Goal: Transaction & Acquisition: Register for event/course

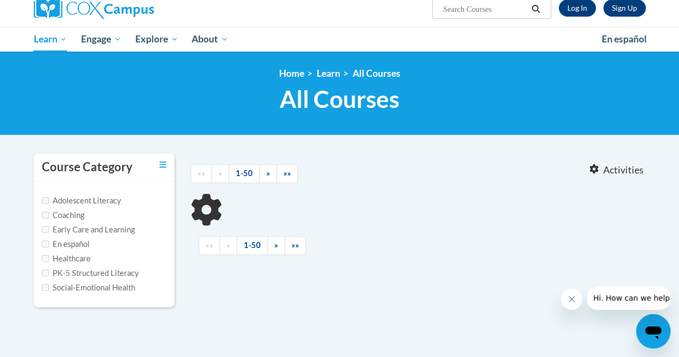
type input "Response to Intervention"
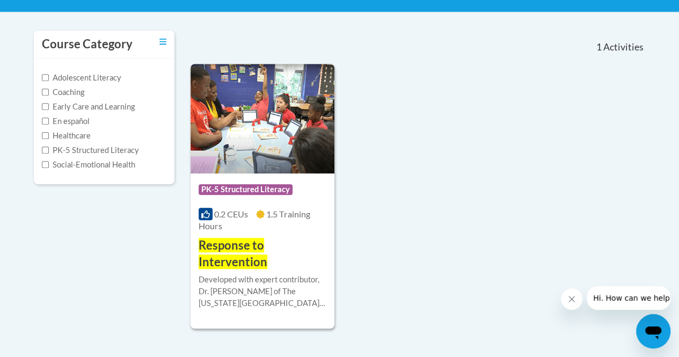
scroll to position [241, 0]
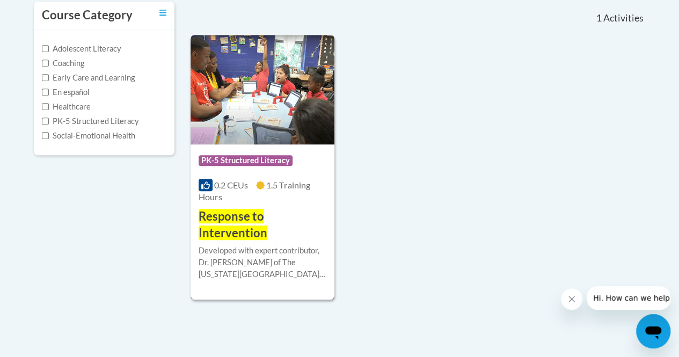
click at [222, 227] on span "Response to Intervention" at bounding box center [233, 224] width 69 height 31
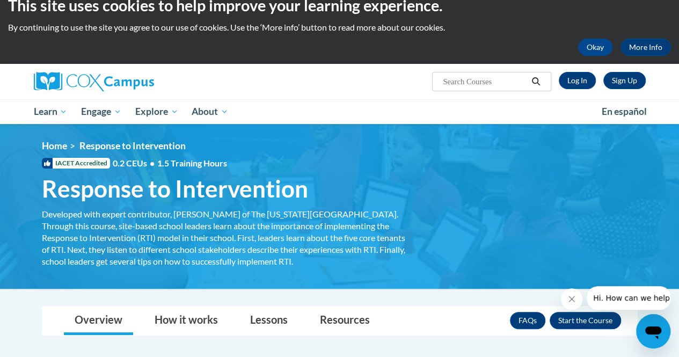
scroll to position [14, 0]
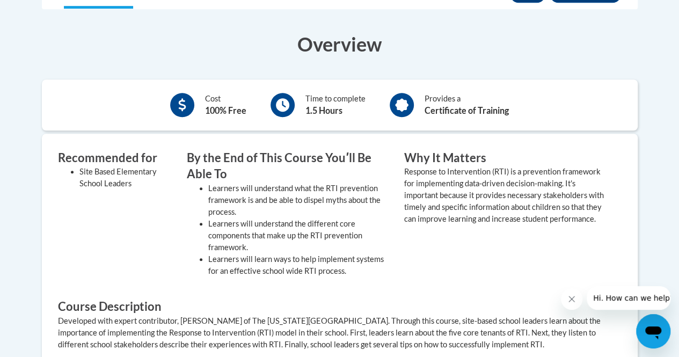
click at [439, 243] on div "Why It Matters Response to Intervention (RTI) is a prevention framework for imp…" at bounding box center [504, 216] width 217 height 133
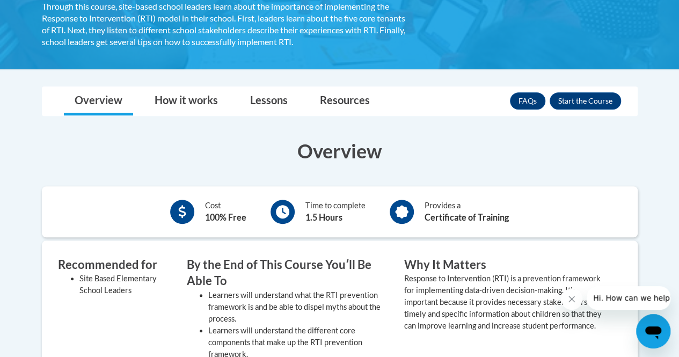
scroll to position [173, 0]
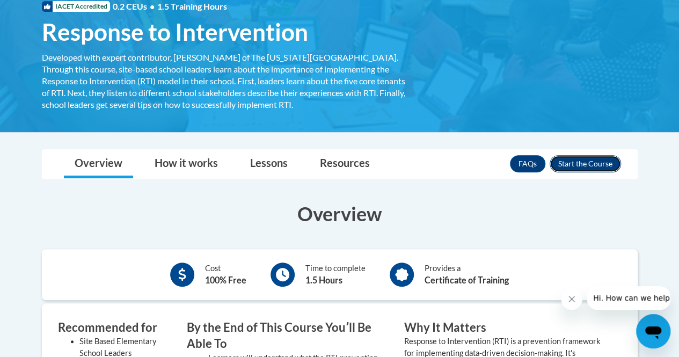
drag, startPoint x: 439, startPoint y: 243, endPoint x: 617, endPoint y: 166, distance: 194.1
click at [617, 166] on button "Enroll" at bounding box center [585, 163] width 71 height 17
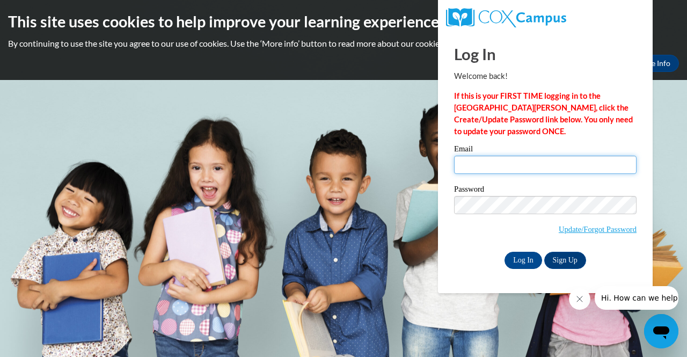
click at [559, 166] on input "Email" at bounding box center [545, 165] width 183 height 18
type input "amiller@kippmetroatlanta.org"
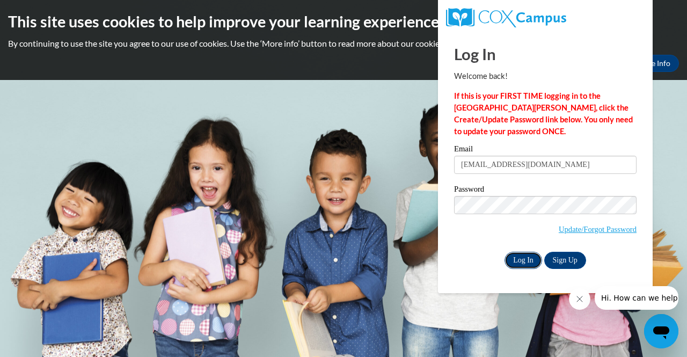
click at [529, 258] on input "Log In" at bounding box center [524, 260] width 38 height 17
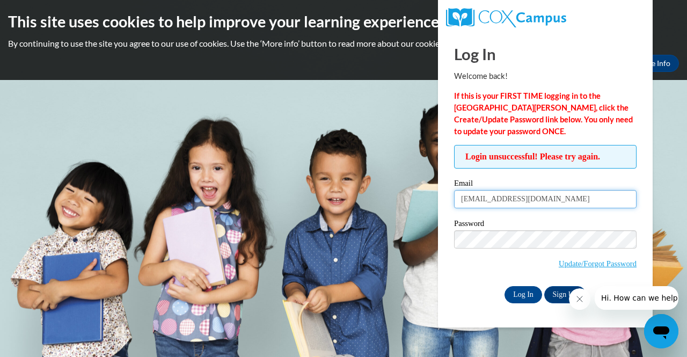
click at [575, 200] on input "amiller@kippmetroatlanta.org" at bounding box center [545, 199] width 183 height 18
type input "amiller@kippatl.org"
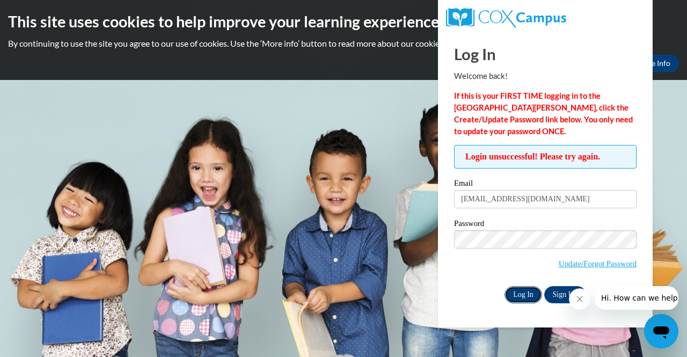
click at [528, 292] on input "Log In" at bounding box center [524, 294] width 38 height 17
click at [576, 263] on link "Update/Forgot Password" at bounding box center [598, 263] width 78 height 9
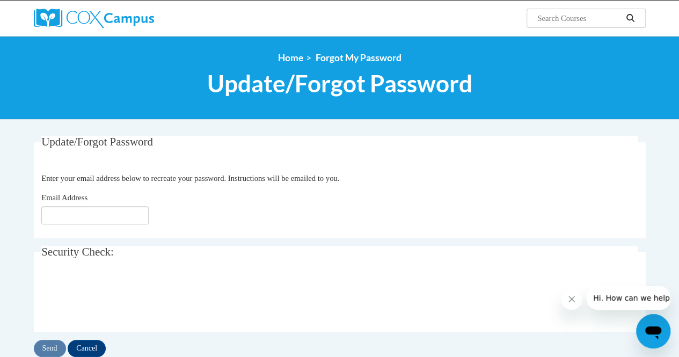
scroll to position [83, 0]
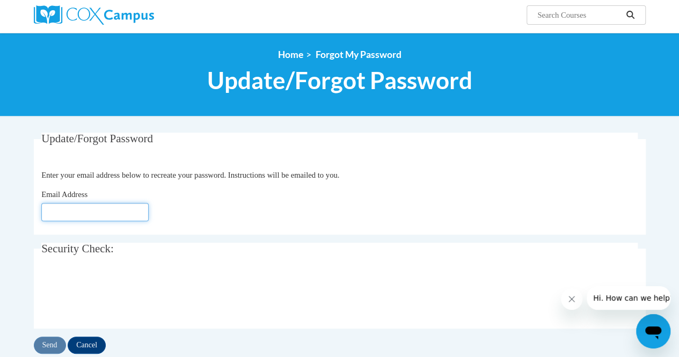
click at [88, 212] on input "Email Address" at bounding box center [94, 212] width 107 height 18
type input "[EMAIL_ADDRESS][DOMAIN_NAME]"
click at [50, 341] on input "Send" at bounding box center [50, 345] width 32 height 17
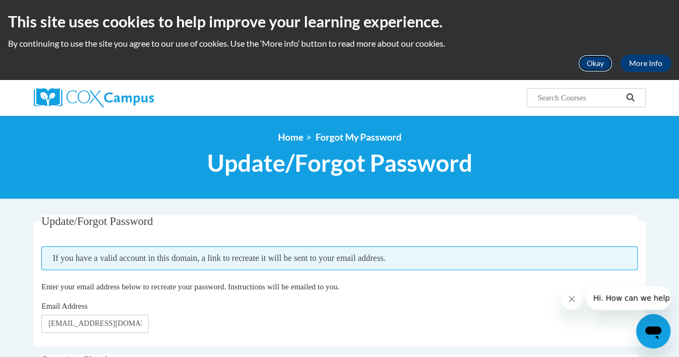
click at [589, 66] on button "Okay" at bounding box center [595, 63] width 34 height 17
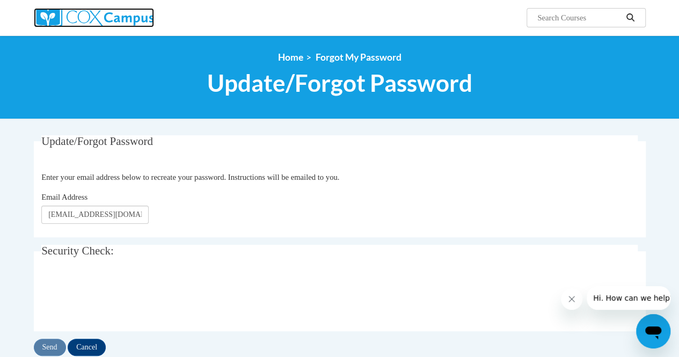
click at [111, 13] on img at bounding box center [94, 17] width 120 height 19
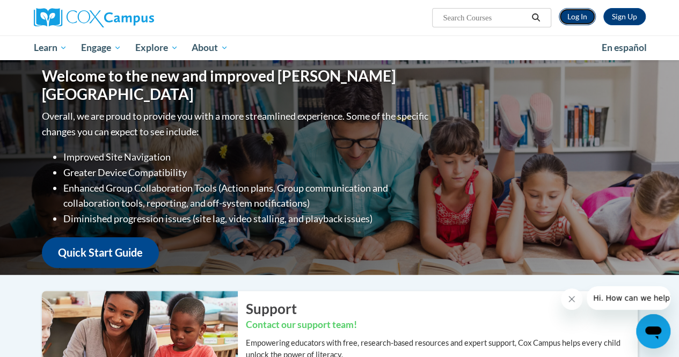
click at [580, 16] on link "Log In" at bounding box center [577, 16] width 37 height 17
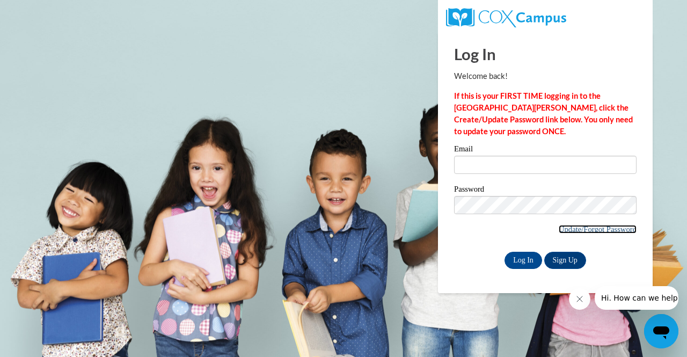
click at [561, 226] on link "Update/Forgot Password" at bounding box center [598, 229] width 78 height 9
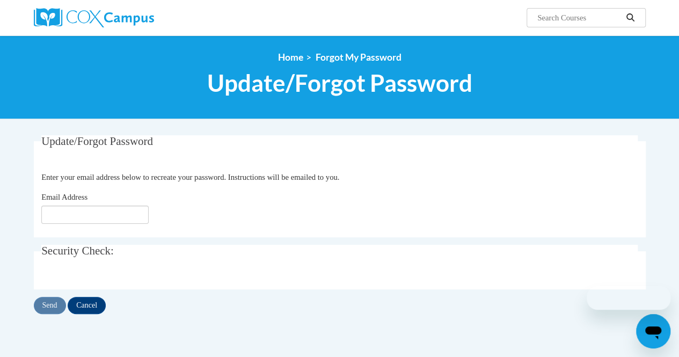
scroll to position [11, 0]
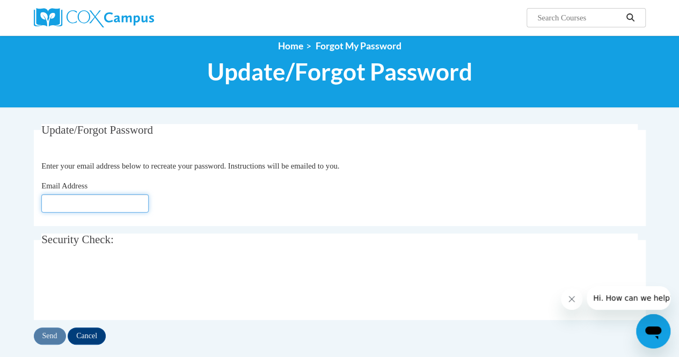
click at [114, 204] on input "Email Address" at bounding box center [94, 203] width 107 height 18
type input "[EMAIL_ADDRESS][DOMAIN_NAME]"
click at [61, 335] on input "Send" at bounding box center [50, 336] width 32 height 17
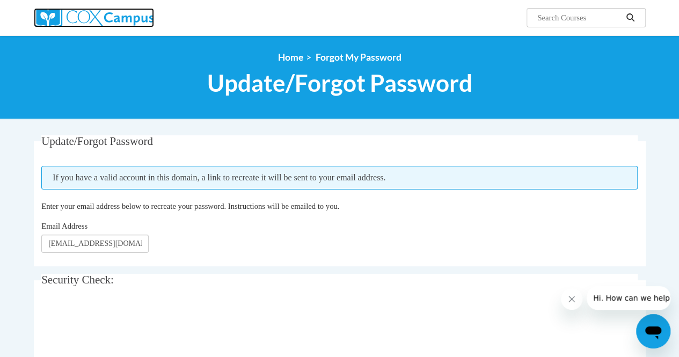
click at [79, 23] on img at bounding box center [94, 17] width 120 height 19
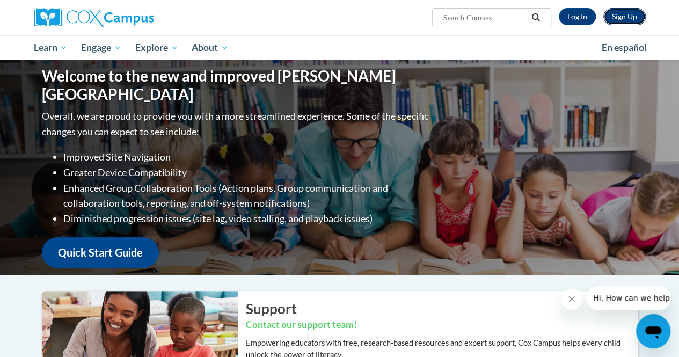
click at [620, 21] on link "Sign Up" at bounding box center [625, 16] width 42 height 17
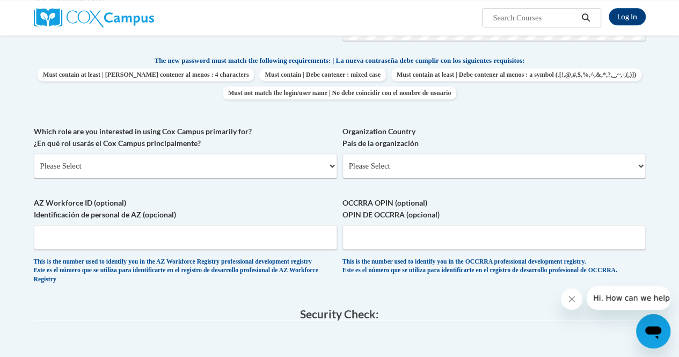
scroll to position [447, 0]
click at [380, 180] on div "Organization Country País de la organización Please Select United States | Esta…" at bounding box center [494, 156] width 303 height 61
click at [377, 166] on select "Please Select United States | Estados Unidos Outside of the United States | Fue…" at bounding box center [494, 166] width 303 height 25
select select "ad49bcad-a171-4b2e-b99c-48b446064914"
click at [343, 154] on select "Please Select United States | Estados Unidos Outside of the United States | Fue…" at bounding box center [494, 166] width 303 height 25
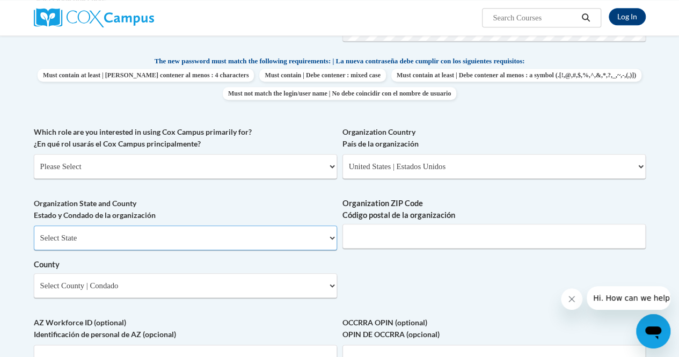
click at [255, 241] on select "Select State Alabama Alaska Arizona Arkansas California Colorado Connecticut De…" at bounding box center [185, 238] width 303 height 25
select select "Georgia"
click at [34, 226] on select "Select State Alabama Alaska Arizona Arkansas California Colorado Connecticut De…" at bounding box center [185, 238] width 303 height 25
click at [367, 233] on input "Organization ZIP Code Código postal de la organización" at bounding box center [494, 236] width 303 height 25
click at [259, 293] on select "Select County Appling Atkinson Bacon Baker Baldwin Banks Barrow Bartow Ben Hill…" at bounding box center [185, 285] width 303 height 25
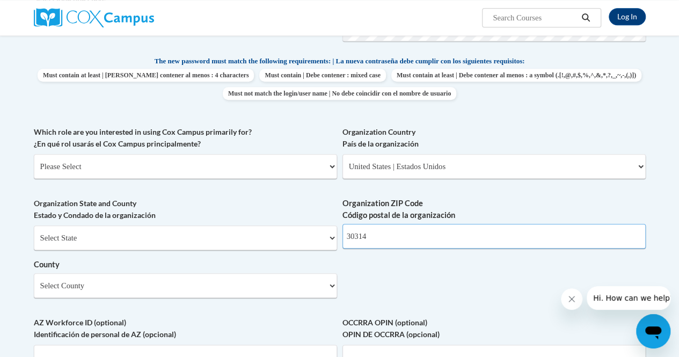
click at [445, 242] on input "30314" at bounding box center [494, 236] width 303 height 25
type input "30316"
click at [311, 293] on select "Select County Appling Atkinson Bacon Baker Baldwin Banks Barrow Bartow Ben Hill…" at bounding box center [185, 285] width 303 height 25
select select "Fulton"
click at [34, 273] on select "Select County Appling Atkinson Bacon Baker Baldwin Banks Barrow Bartow Ben Hill…" at bounding box center [185, 285] width 303 height 25
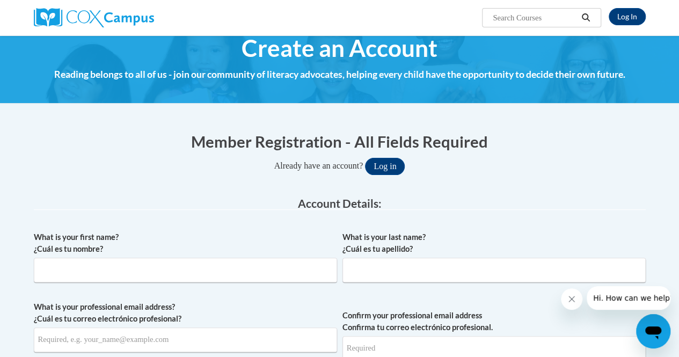
scroll to position [0, 0]
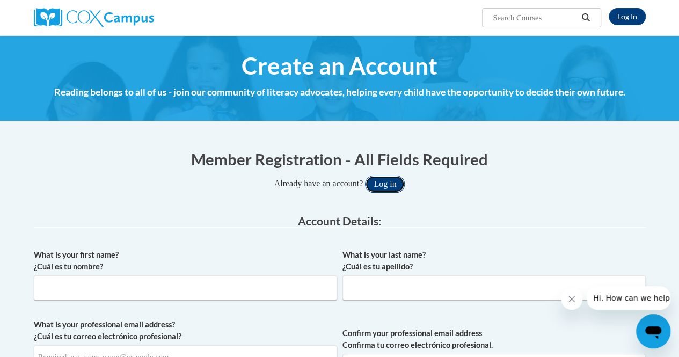
click at [386, 185] on button "Log in" at bounding box center [385, 184] width 40 height 17
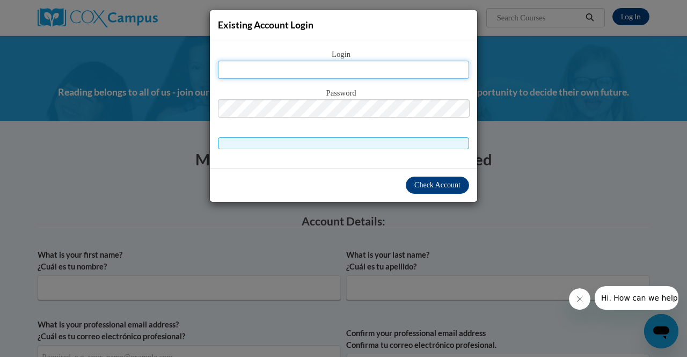
click at [348, 74] on input "text" at bounding box center [343, 70] width 251 height 18
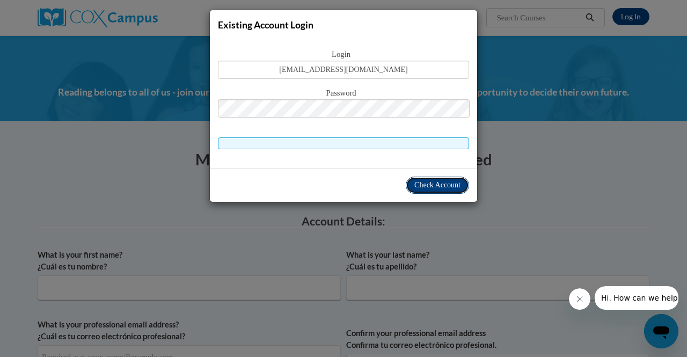
click at [429, 192] on button "Check Account" at bounding box center [437, 185] width 63 height 17
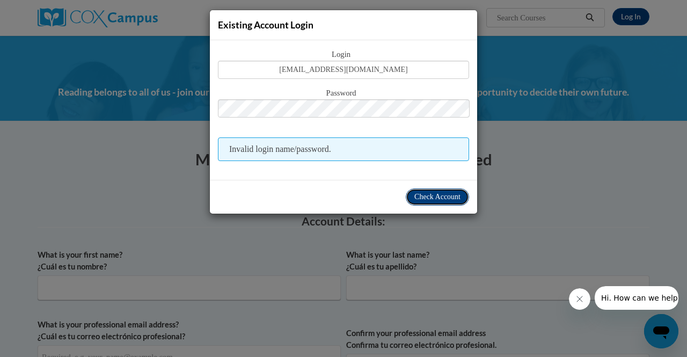
click at [431, 193] on span "Check Account" at bounding box center [438, 197] width 46 height 8
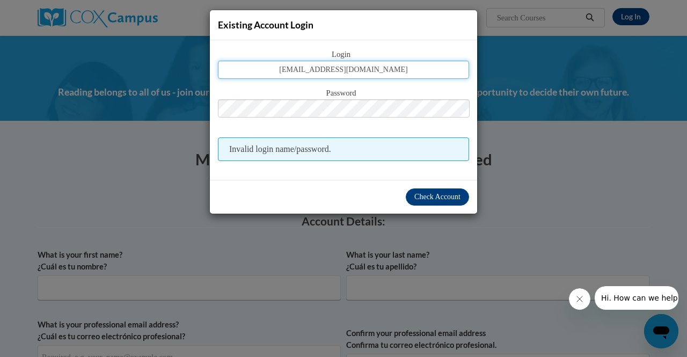
click at [382, 68] on input "ashleymiller@kippatl.org" at bounding box center [343, 70] width 251 height 18
click at [369, 176] on button "Log in" at bounding box center [389, 184] width 40 height 17
click at [400, 71] on input "ashleymiller@kippatlanta.org" at bounding box center [343, 70] width 251 height 18
type input "ashleymiller@kippmetroatlanta.org"
click at [369, 176] on button "Log in" at bounding box center [389, 184] width 40 height 17
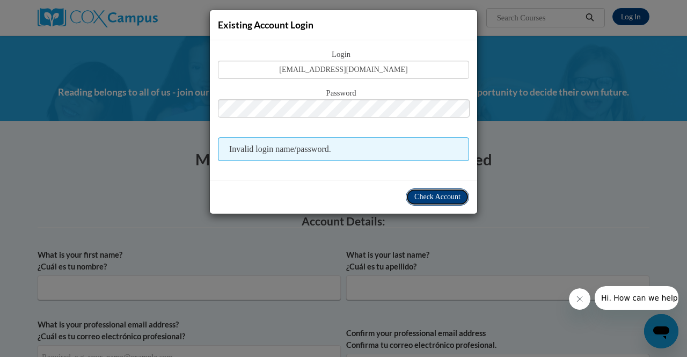
click at [426, 196] on span "Check Account" at bounding box center [438, 197] width 46 height 8
click at [574, 156] on div "Existing Account Login Login ashleymiller@kippmetroatlanta.org Password Invalid…" at bounding box center [343, 178] width 687 height 357
